Goal: Navigation & Orientation: Find specific page/section

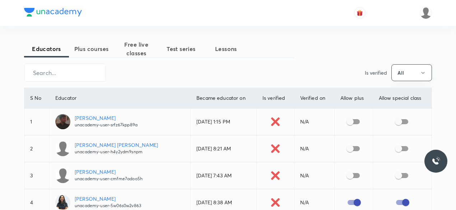
click at [232, 47] on span "Lessons" at bounding box center [226, 49] width 45 height 9
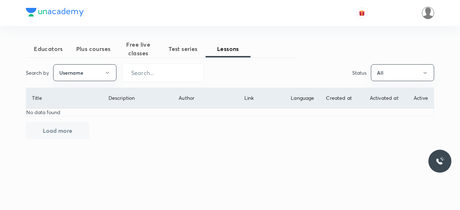
click at [427, 14] on img at bounding box center [428, 13] width 12 height 12
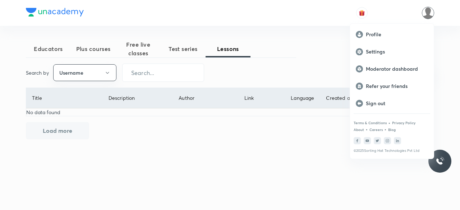
click at [306, 56] on div at bounding box center [230, 105] width 460 height 210
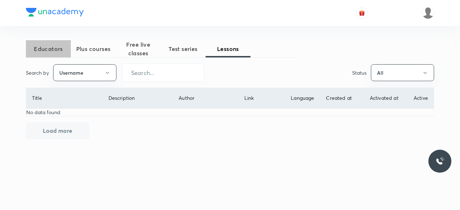
click at [51, 50] on span "Educators" at bounding box center [48, 49] width 45 height 9
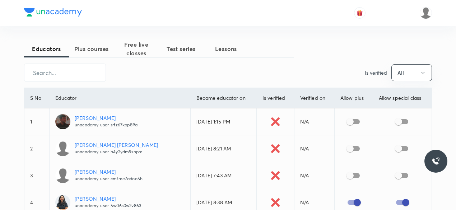
click at [104, 47] on span "Plus courses" at bounding box center [91, 49] width 45 height 9
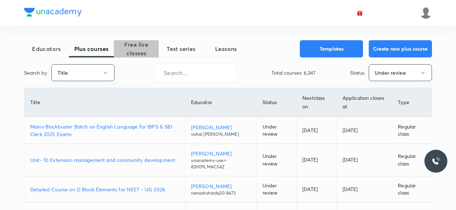
click at [134, 50] on span "Free live classes" at bounding box center [136, 48] width 45 height 17
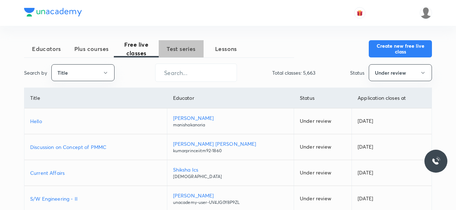
click at [183, 55] on button "Test series" at bounding box center [181, 48] width 45 height 17
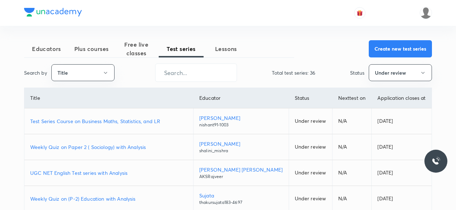
click at [227, 47] on span "Lessons" at bounding box center [226, 49] width 45 height 9
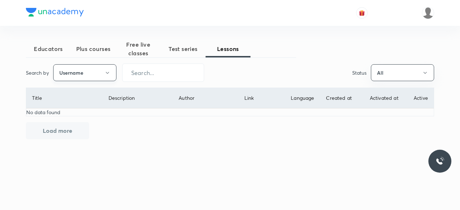
click at [89, 75] on button "Username" at bounding box center [84, 72] width 63 height 17
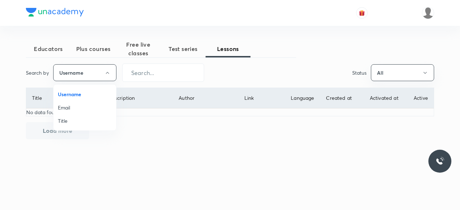
click at [386, 77] on div at bounding box center [230, 105] width 460 height 210
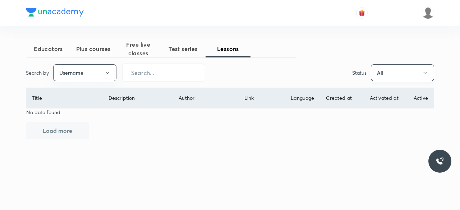
click at [422, 72] on icon "button" at bounding box center [425, 73] width 6 height 6
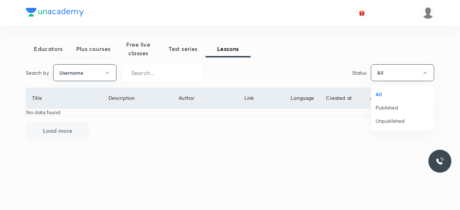
click at [321, 72] on div at bounding box center [230, 105] width 460 height 210
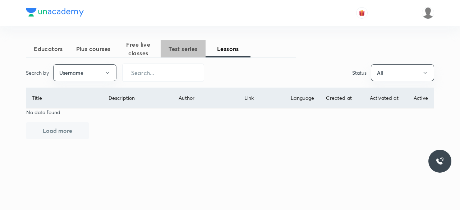
click at [178, 54] on button "Test series" at bounding box center [183, 48] width 45 height 17
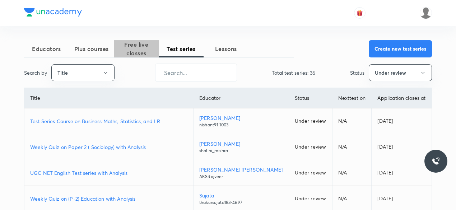
click at [137, 51] on span "Free live classes" at bounding box center [136, 48] width 45 height 17
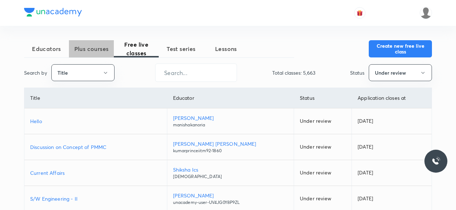
click at [98, 53] on span "Plus courses" at bounding box center [91, 49] width 45 height 9
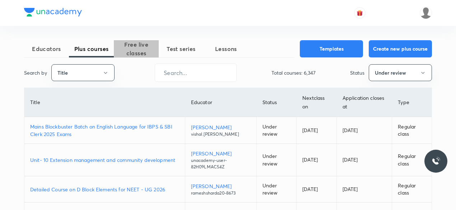
click at [133, 50] on span "Free live classes" at bounding box center [136, 48] width 45 height 17
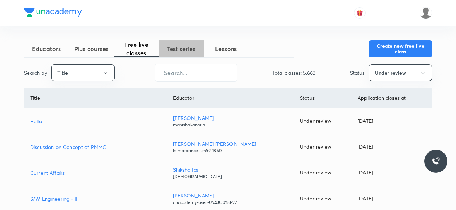
click at [175, 47] on span "Test series" at bounding box center [181, 49] width 45 height 9
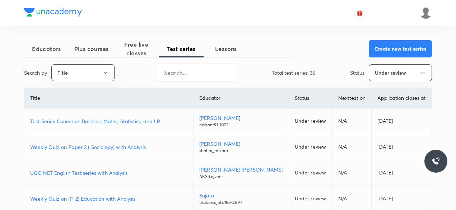
click at [229, 49] on span "Lessons" at bounding box center [226, 49] width 45 height 9
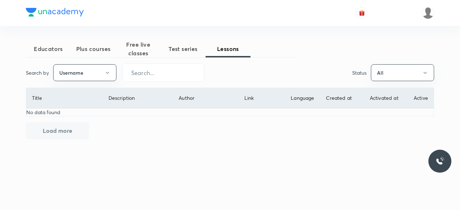
click at [48, 47] on span "Educators" at bounding box center [48, 49] width 45 height 9
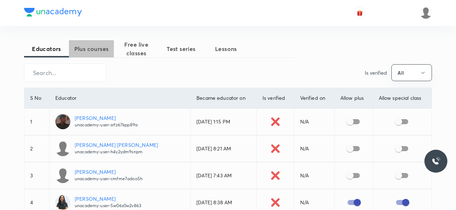
click at [94, 51] on span "Plus courses" at bounding box center [91, 49] width 45 height 9
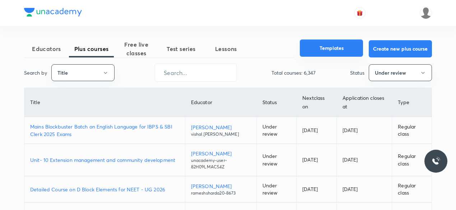
click at [322, 47] on button "Templates" at bounding box center [331, 48] width 63 height 17
click at [198, 100] on th "Educator" at bounding box center [221, 102] width 72 height 29
click at [275, 102] on th "Status" at bounding box center [277, 102] width 40 height 29
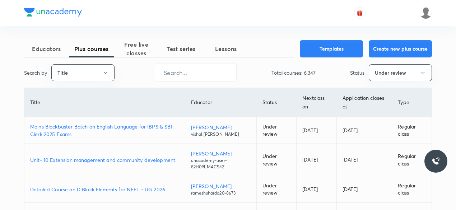
click at [312, 101] on th "Next class on" at bounding box center [317, 102] width 40 height 29
click at [345, 99] on th "Application closes at" at bounding box center [365, 102] width 56 height 29
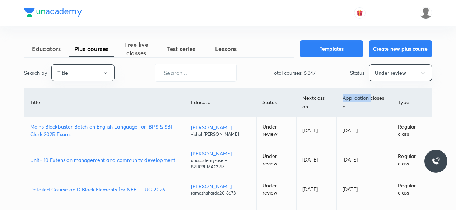
click at [345, 99] on th "Application closes at" at bounding box center [365, 102] width 56 height 29
click at [408, 102] on th "Type" at bounding box center [412, 102] width 40 height 29
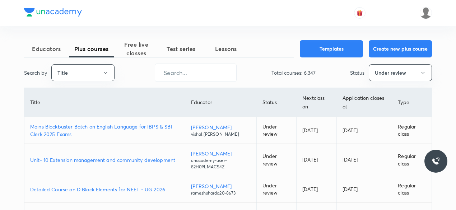
click at [405, 102] on th "Type" at bounding box center [412, 102] width 40 height 29
click at [205, 104] on th "Educator" at bounding box center [221, 102] width 72 height 29
click at [32, 102] on th "Title" at bounding box center [104, 102] width 161 height 29
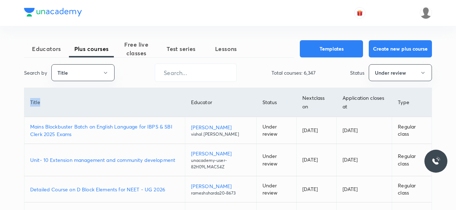
click at [32, 102] on th "Title" at bounding box center [104, 102] width 161 height 29
click at [46, 48] on span "Educators" at bounding box center [46, 49] width 45 height 9
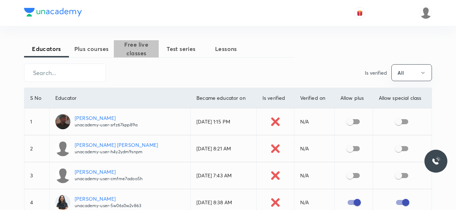
click at [143, 46] on span "Free live classes" at bounding box center [136, 48] width 45 height 17
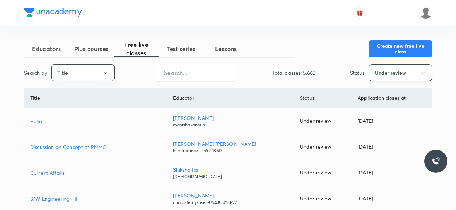
click at [396, 72] on button "Under review" at bounding box center [400, 72] width 63 height 17
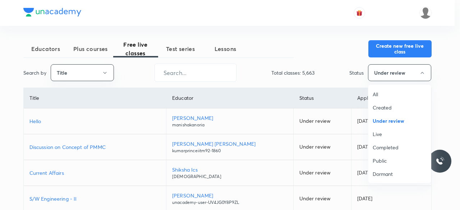
click at [341, 60] on div at bounding box center [230, 105] width 460 height 210
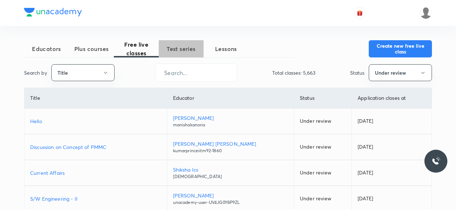
click at [182, 50] on span "Test series" at bounding box center [181, 49] width 45 height 9
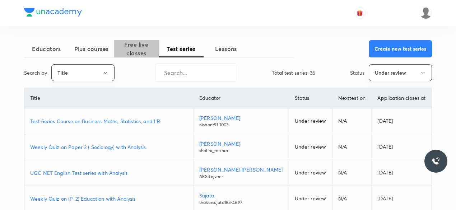
click at [138, 50] on span "Free live classes" at bounding box center [136, 48] width 45 height 17
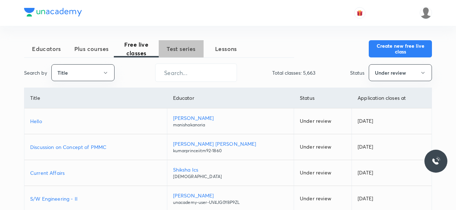
click at [180, 47] on span "Test series" at bounding box center [181, 49] width 45 height 9
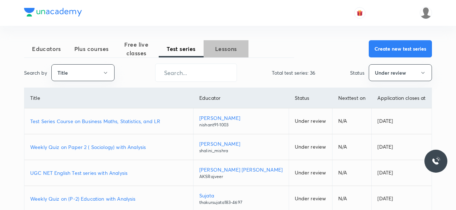
click at [229, 49] on span "Lessons" at bounding box center [226, 49] width 45 height 9
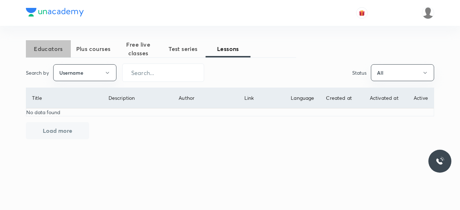
click at [55, 51] on span "Educators" at bounding box center [48, 49] width 45 height 9
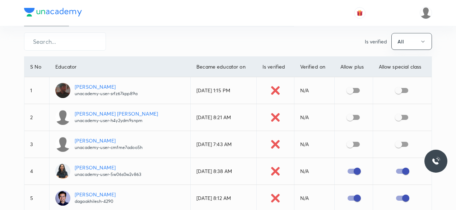
scroll to position [31, 0]
